Goal: Task Accomplishment & Management: Use online tool/utility

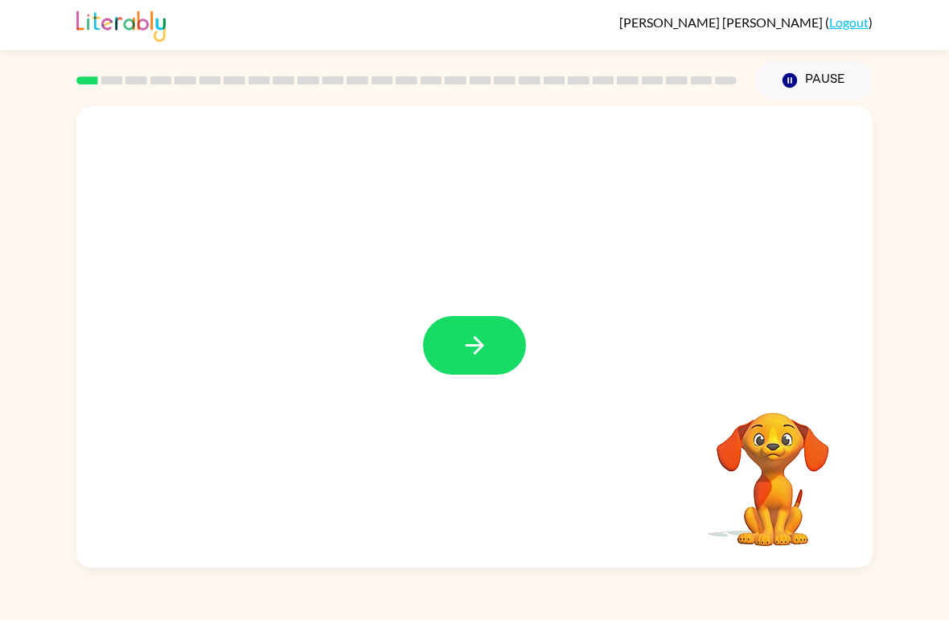
click at [470, 342] on icon "button" at bounding box center [475, 345] width 28 height 28
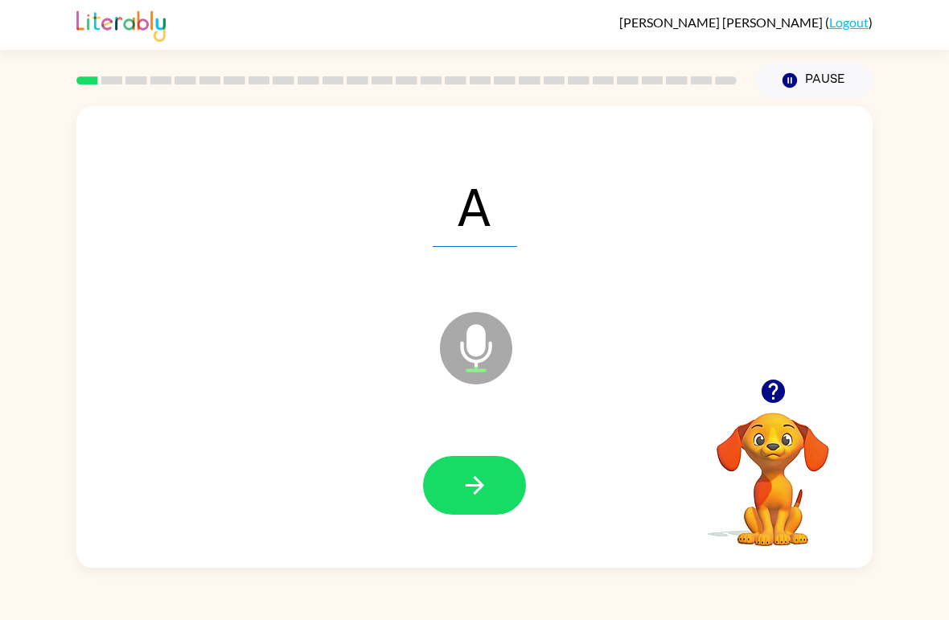
click at [491, 473] on button "button" at bounding box center [474, 485] width 103 height 59
click at [472, 487] on icon "button" at bounding box center [474, 485] width 18 height 18
click at [81, 551] on div "K Microphone The Microphone is here when it is your turn to talk" at bounding box center [474, 336] width 796 height 461
click at [458, 478] on button "button" at bounding box center [474, 485] width 103 height 59
click at [453, 447] on div at bounding box center [474, 486] width 764 height 133
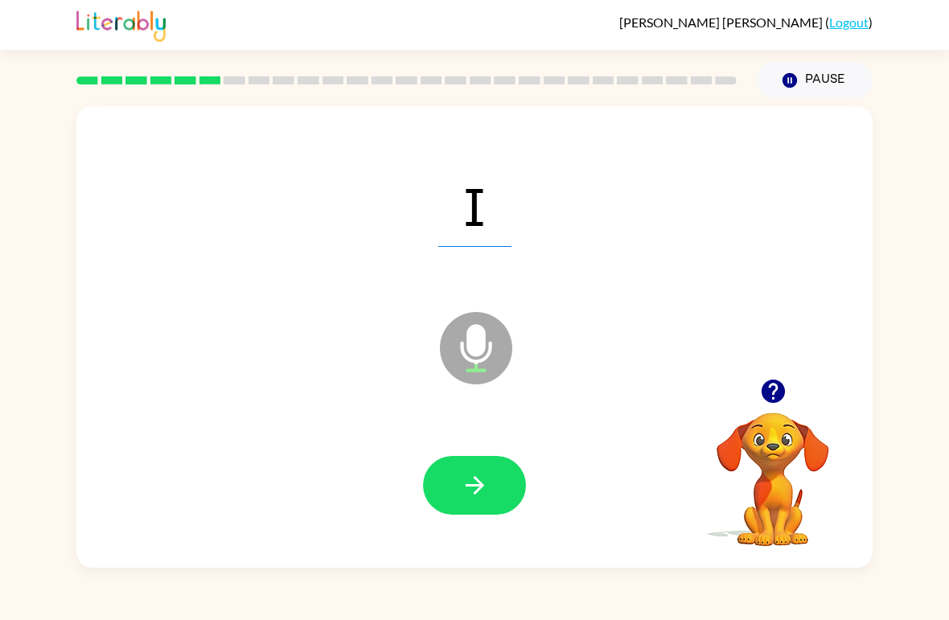
click at [479, 497] on icon "button" at bounding box center [475, 485] width 28 height 28
click at [24, 568] on div "[PERSON_NAME] ( Logout ) Pause Pause Z Microphone The Microphone is here when i…" at bounding box center [474, 310] width 949 height 620
click at [493, 462] on button "button" at bounding box center [474, 485] width 103 height 59
click at [478, 494] on icon "button" at bounding box center [475, 485] width 28 height 28
click at [469, 475] on icon "button" at bounding box center [475, 485] width 28 height 28
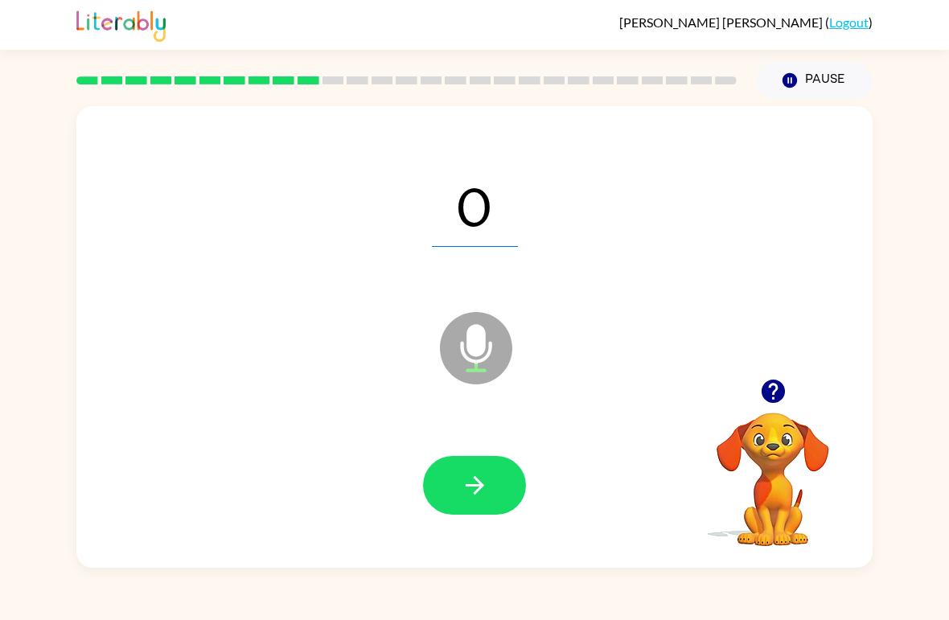
click at [485, 486] on icon "button" at bounding box center [475, 485] width 28 height 28
click at [481, 488] on icon "button" at bounding box center [474, 485] width 18 height 18
click at [491, 481] on button "button" at bounding box center [474, 485] width 103 height 59
click at [474, 492] on icon "button" at bounding box center [475, 485] width 28 height 28
click at [472, 470] on button "button" at bounding box center [474, 485] width 103 height 59
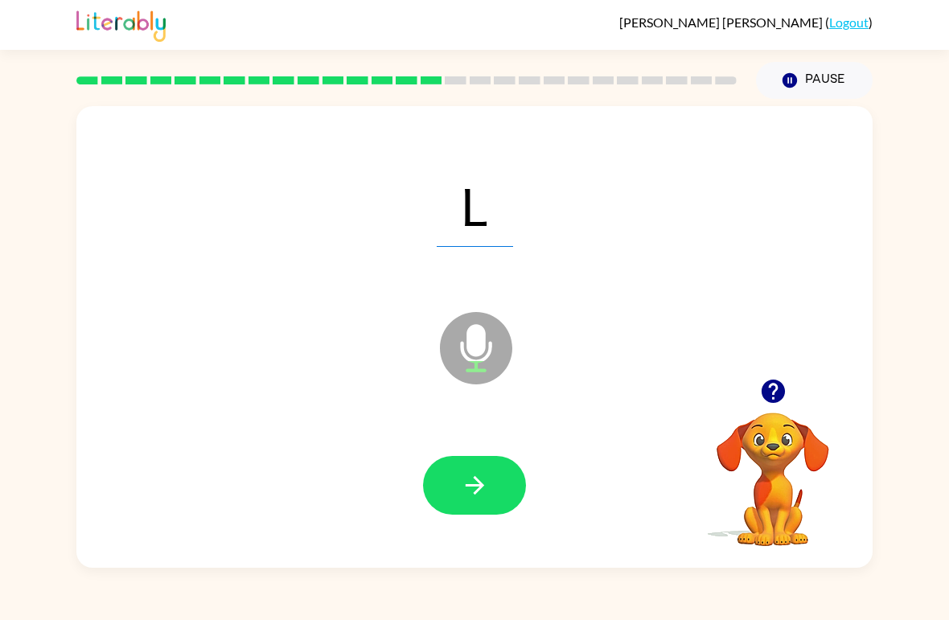
click at [481, 481] on icon "button" at bounding box center [475, 485] width 28 height 28
click at [480, 476] on icon "button" at bounding box center [475, 485] width 28 height 28
click at [464, 470] on button "button" at bounding box center [474, 485] width 103 height 59
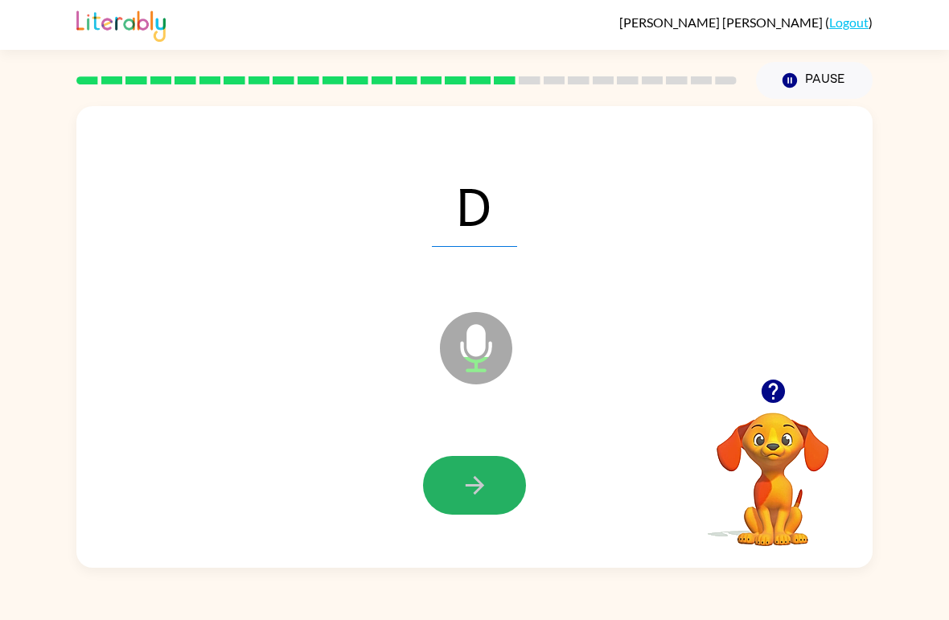
click at [474, 478] on icon "button" at bounding box center [474, 485] width 18 height 18
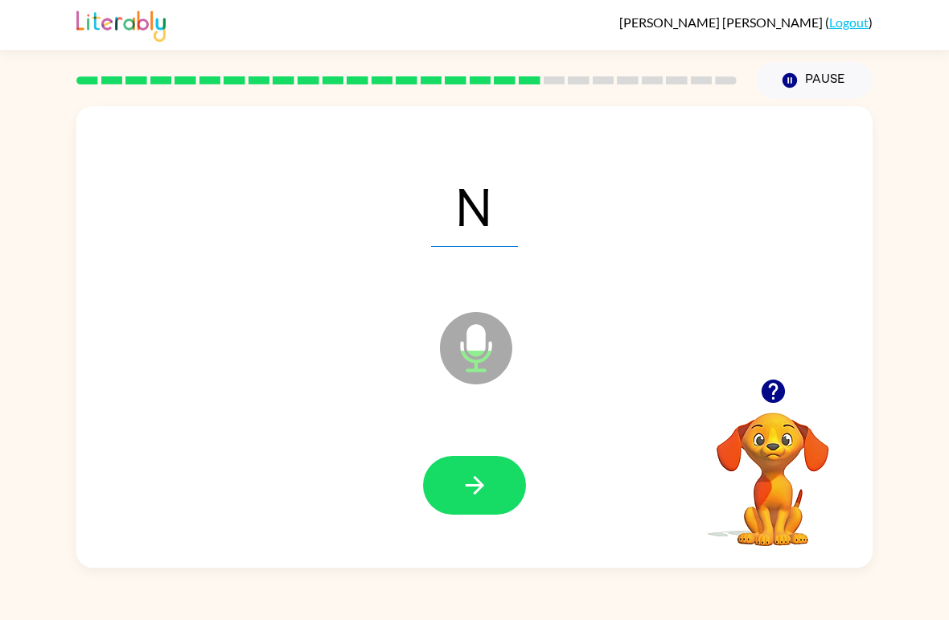
click at [470, 467] on button "button" at bounding box center [474, 485] width 103 height 59
click at [486, 490] on icon "button" at bounding box center [475, 485] width 28 height 28
click at [464, 470] on button "button" at bounding box center [474, 485] width 103 height 59
click at [476, 488] on icon "button" at bounding box center [475, 485] width 28 height 28
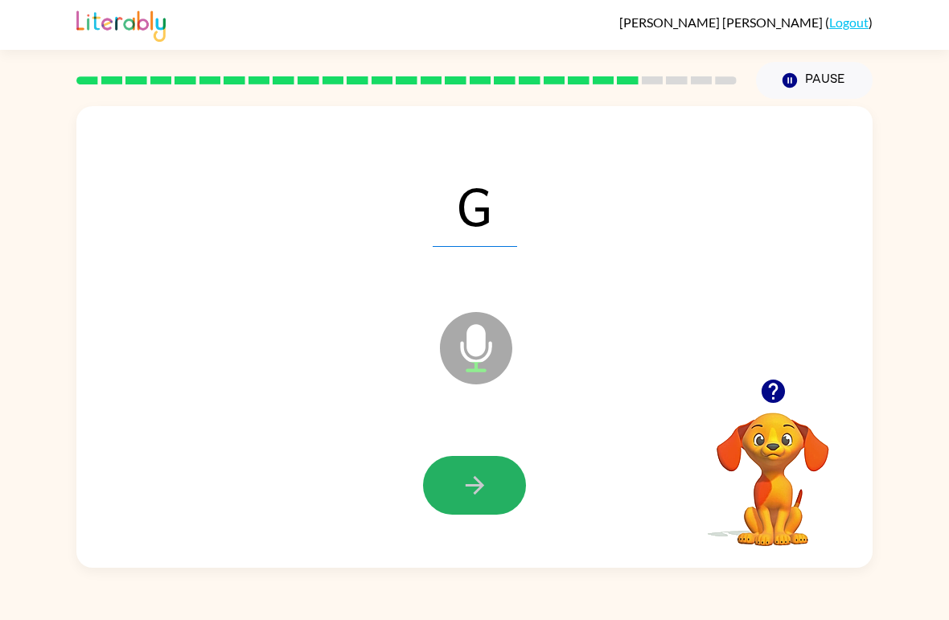
click at [464, 486] on icon "button" at bounding box center [475, 485] width 28 height 28
click at [466, 487] on icon "button" at bounding box center [474, 485] width 18 height 18
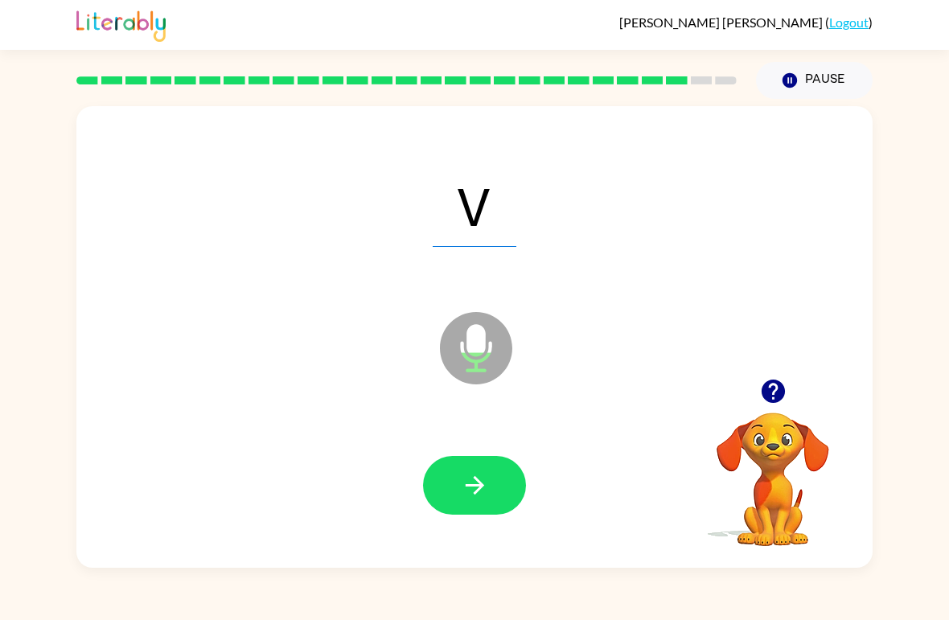
click at [494, 484] on button "button" at bounding box center [474, 485] width 103 height 59
click at [473, 468] on button "button" at bounding box center [474, 485] width 103 height 59
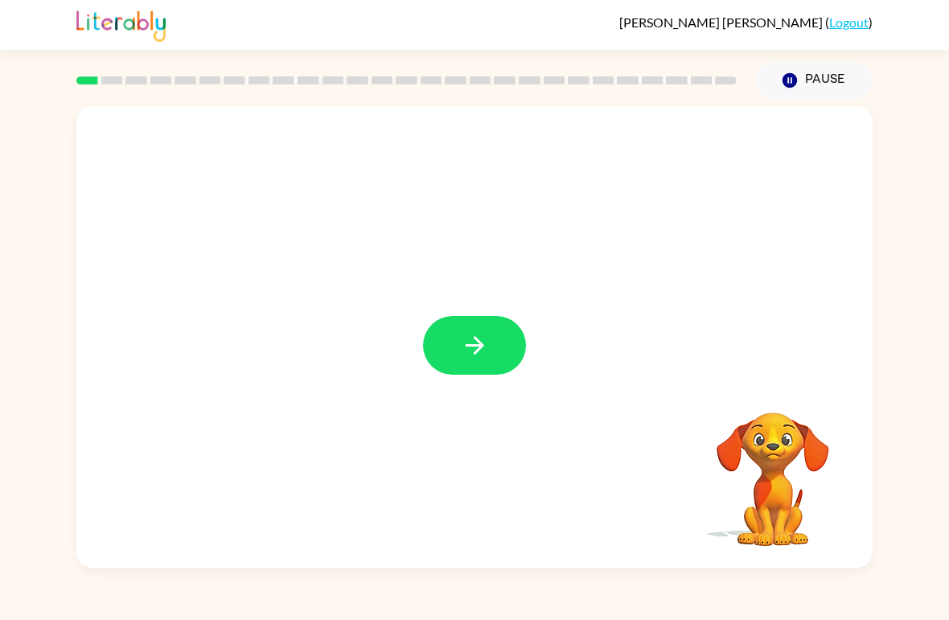
click at [477, 354] on icon "button" at bounding box center [475, 345] width 28 height 28
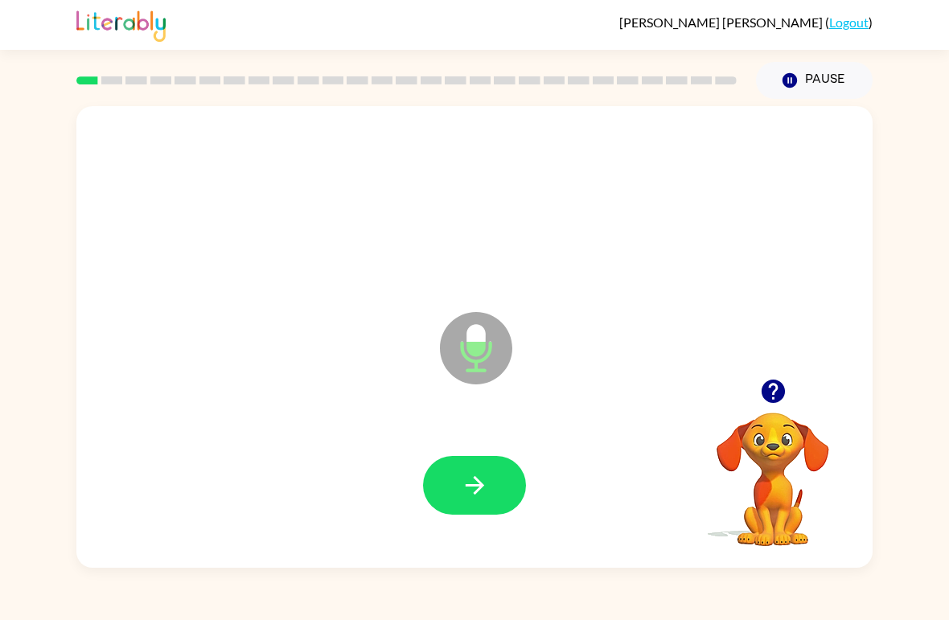
click at [503, 476] on button "button" at bounding box center [474, 485] width 103 height 59
click at [461, 482] on icon "button" at bounding box center [475, 485] width 28 height 28
click at [494, 481] on button "button" at bounding box center [474, 485] width 103 height 59
click at [459, 499] on button "button" at bounding box center [474, 485] width 103 height 59
click at [439, 507] on button "button" at bounding box center [474, 485] width 103 height 59
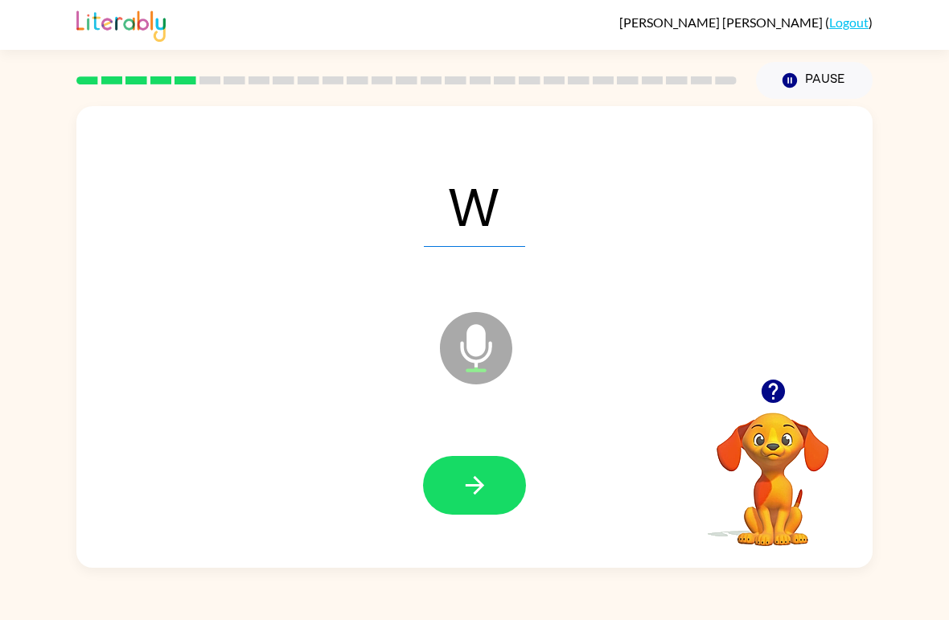
click at [493, 488] on button "button" at bounding box center [474, 485] width 103 height 59
click at [480, 486] on icon "button" at bounding box center [474, 485] width 18 height 18
click at [780, 473] on video "Your browser must support playing .mp4 files to use Literably. Please try using…" at bounding box center [772, 467] width 161 height 161
click at [788, 384] on button "button" at bounding box center [772, 391] width 41 height 41
click at [506, 496] on button "button" at bounding box center [474, 485] width 103 height 59
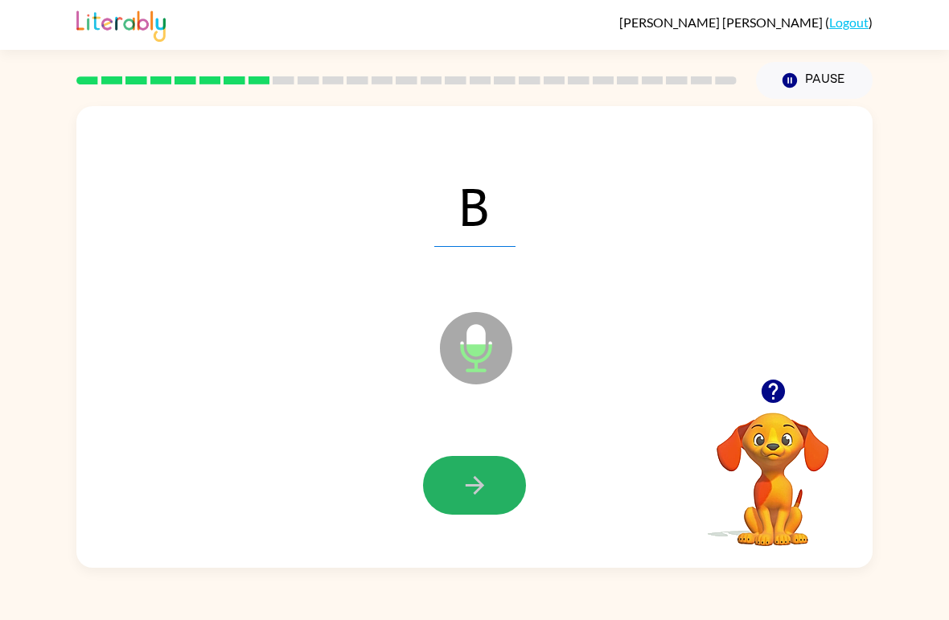
click at [482, 467] on button "button" at bounding box center [474, 485] width 103 height 59
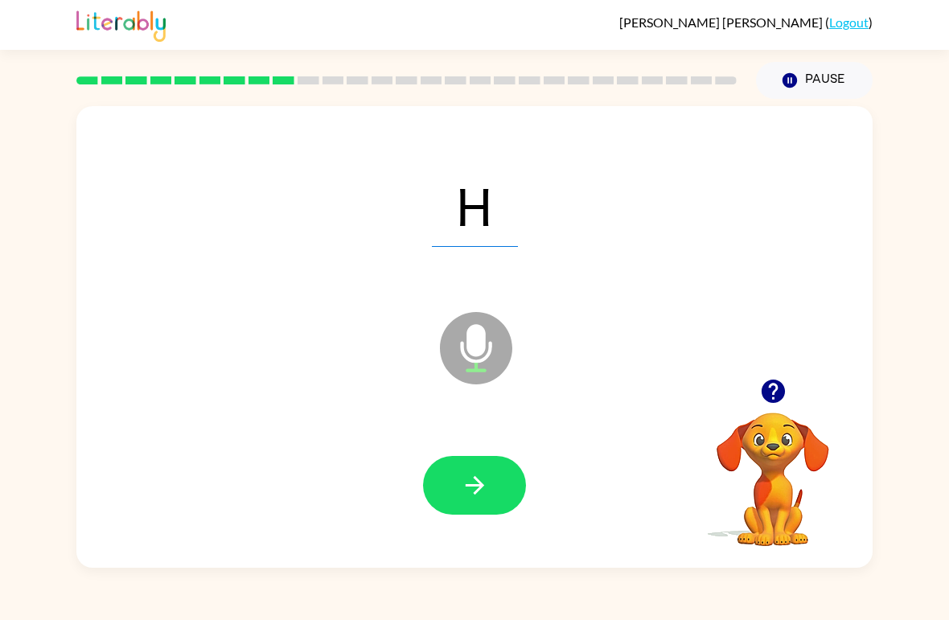
click at [511, 463] on button "button" at bounding box center [474, 485] width 103 height 59
click at [486, 508] on button "button" at bounding box center [474, 485] width 103 height 59
click at [498, 470] on button "button" at bounding box center [474, 485] width 103 height 59
click at [475, 505] on button "button" at bounding box center [474, 485] width 103 height 59
click at [511, 489] on button "button" at bounding box center [474, 485] width 103 height 59
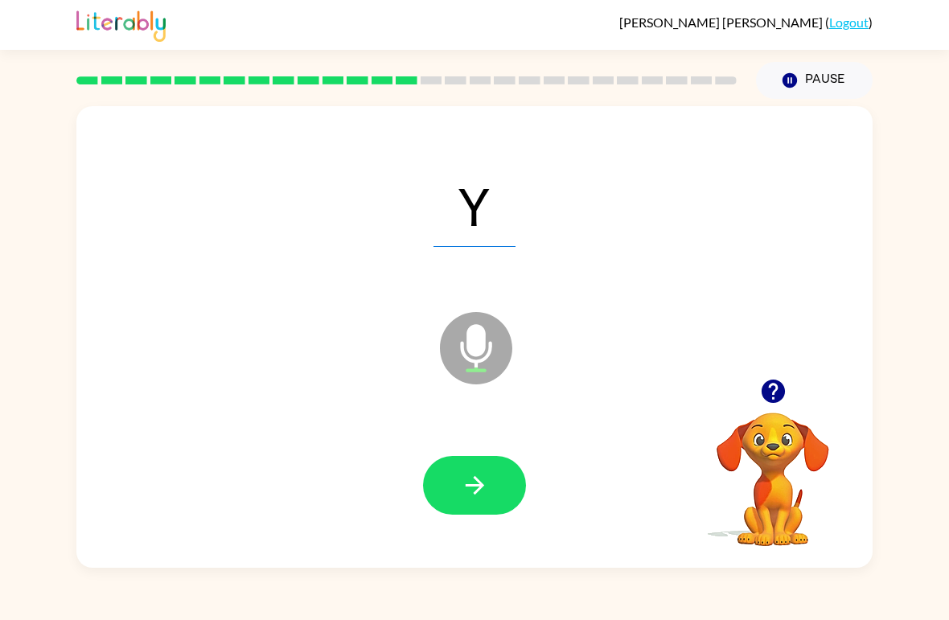
click at [484, 514] on button "button" at bounding box center [474, 485] width 103 height 59
click at [499, 480] on button "button" at bounding box center [474, 485] width 103 height 59
click at [465, 496] on icon "button" at bounding box center [475, 485] width 28 height 28
click at [501, 476] on button "button" at bounding box center [474, 485] width 103 height 59
click at [476, 477] on icon "button" at bounding box center [475, 485] width 28 height 28
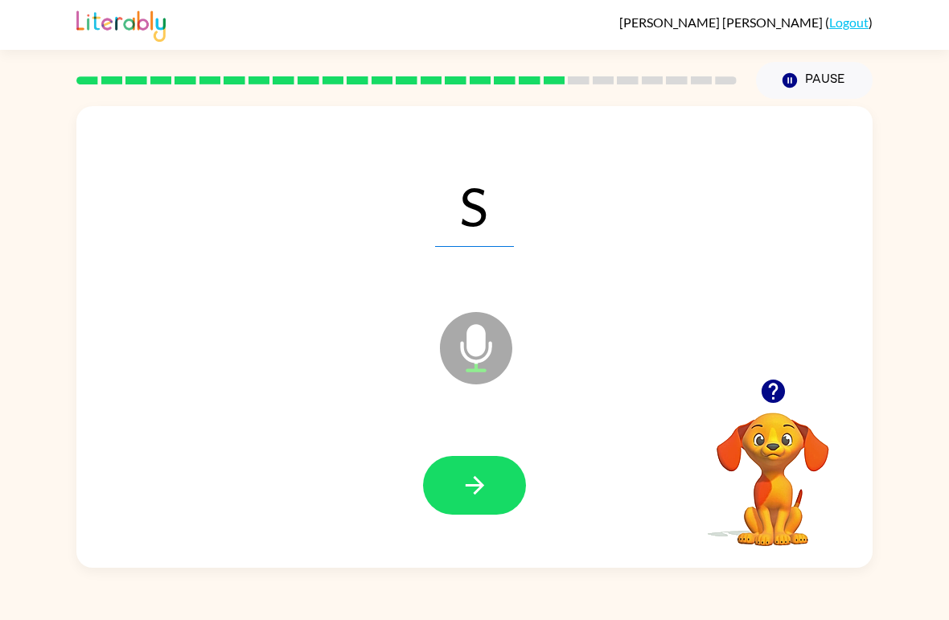
click at [462, 473] on icon "button" at bounding box center [475, 485] width 28 height 28
click at [489, 457] on button "button" at bounding box center [474, 485] width 103 height 59
click at [461, 466] on button "button" at bounding box center [474, 485] width 103 height 59
click at [498, 474] on button "button" at bounding box center [474, 485] width 103 height 59
click at [485, 469] on button "button" at bounding box center [474, 485] width 103 height 59
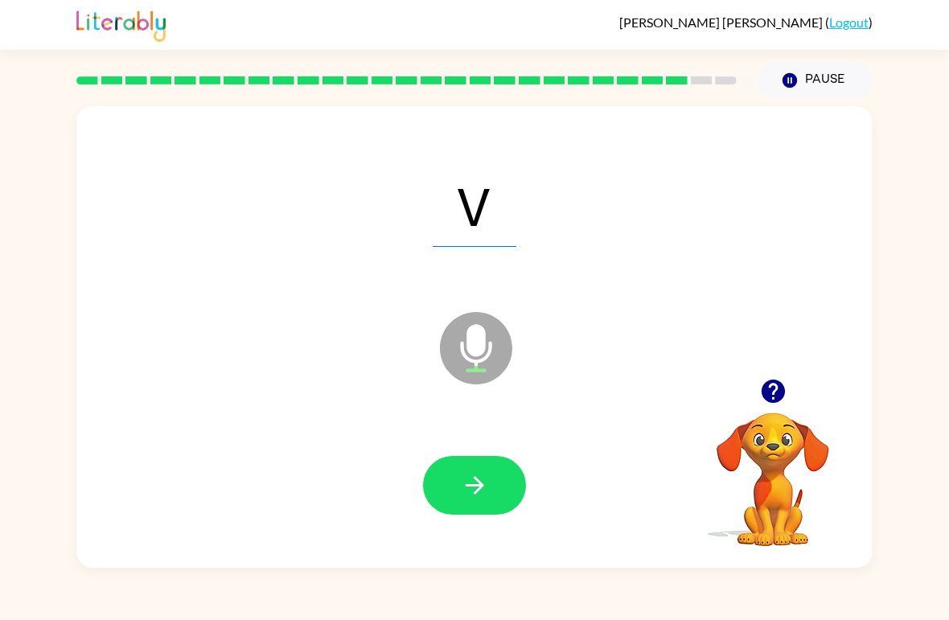
click at [480, 486] on icon "button" at bounding box center [474, 485] width 18 height 18
click at [449, 480] on button "button" at bounding box center [474, 485] width 103 height 59
